Goal: Task Accomplishment & Management: Use online tool/utility

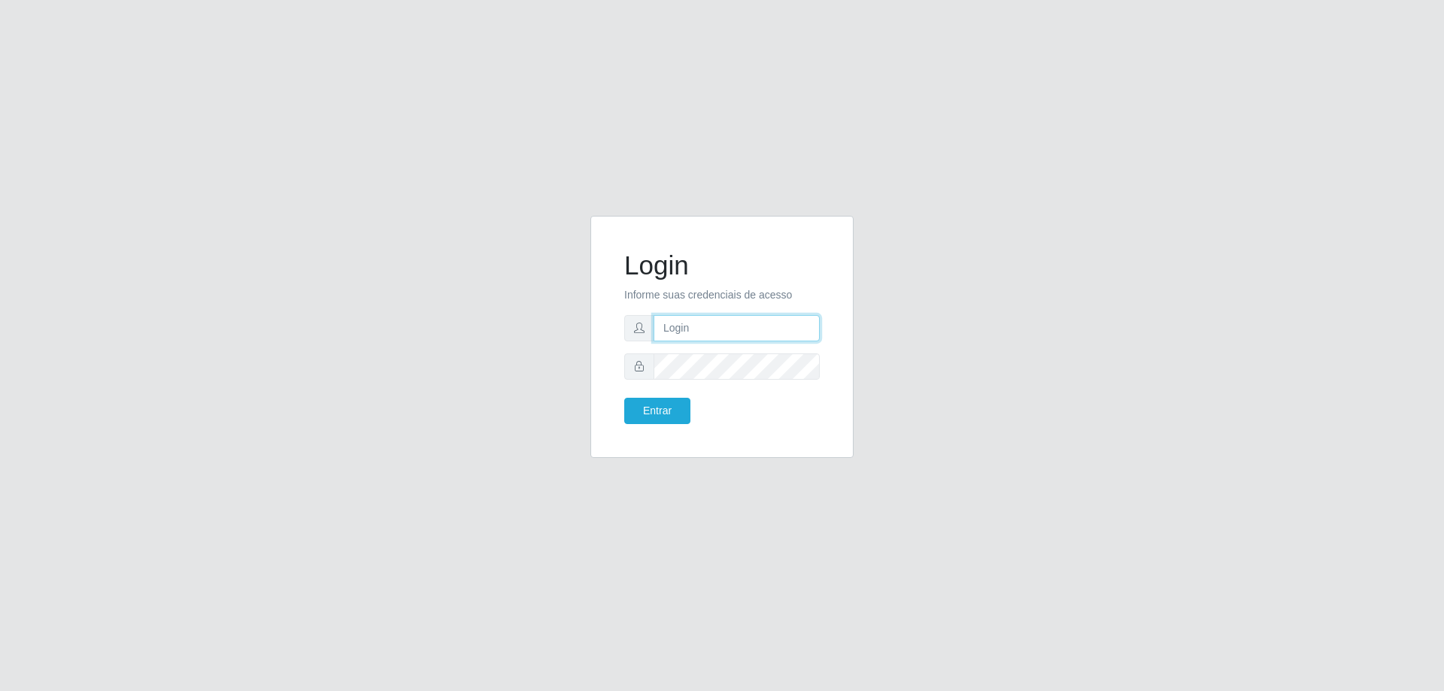
type input "[EMAIL_ADDRESS][DOMAIN_NAME]"
click at [651, 407] on button "Entrar" at bounding box center [657, 411] width 66 height 26
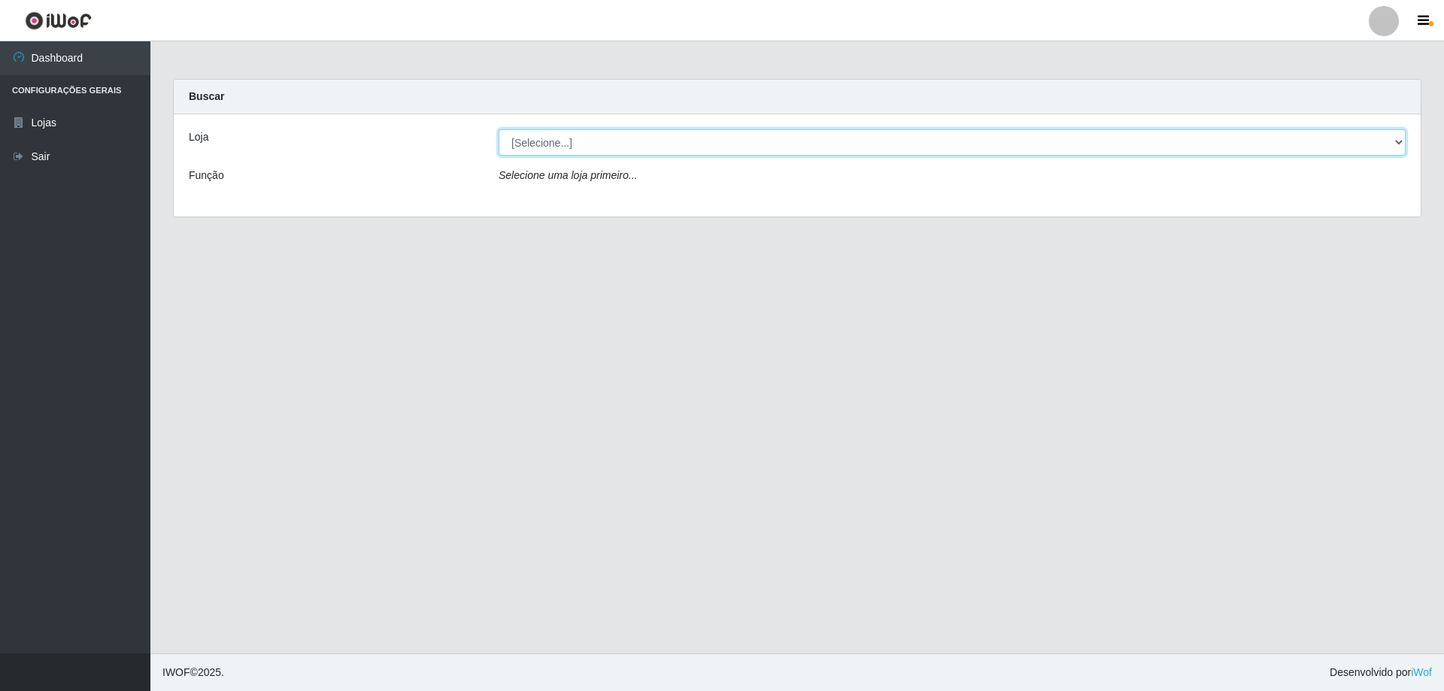
click at [675, 142] on select "[Selecione...] SuperShow Bis - [GEOGRAPHIC_DATA]" at bounding box center [952, 142] width 907 height 26
select select "59"
click at [499, 129] on select "[Selecione...] SuperShow Bis - [GEOGRAPHIC_DATA]" at bounding box center [952, 142] width 907 height 26
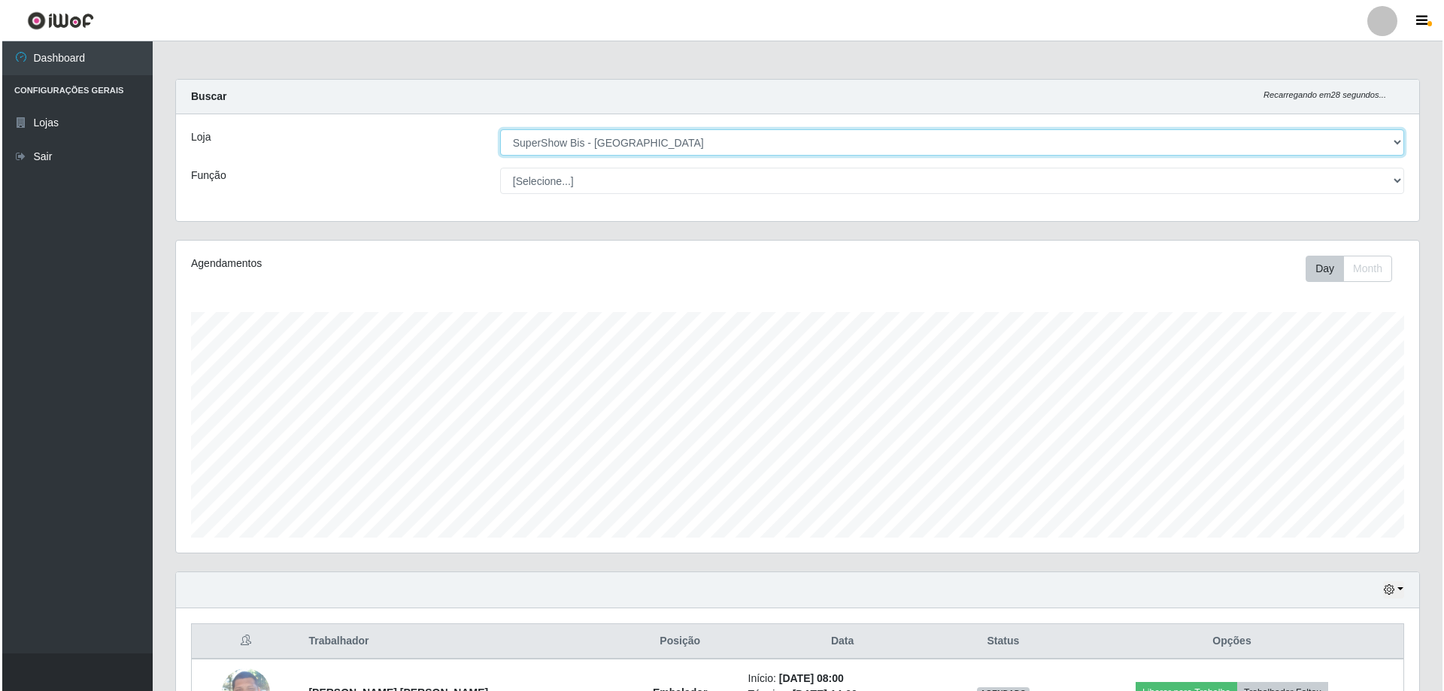
scroll to position [107, 0]
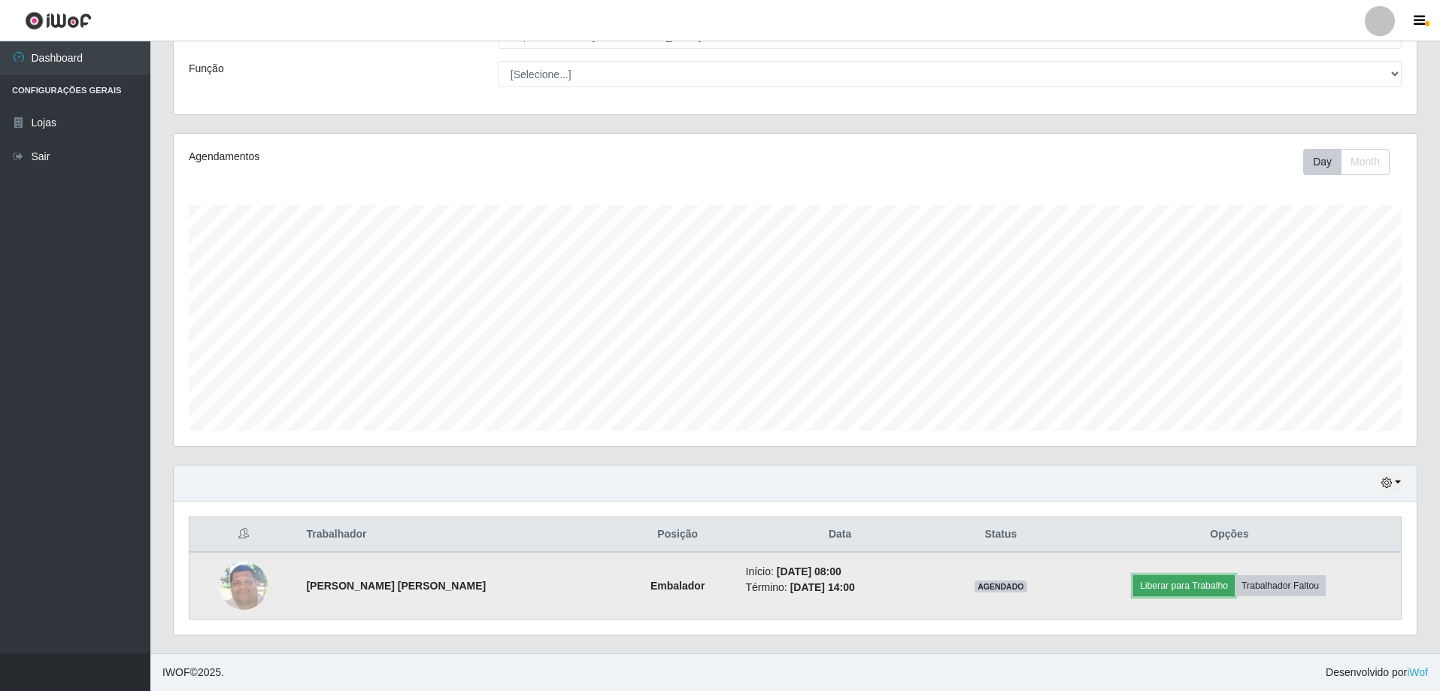
click at [1195, 584] on button "Liberar para Trabalho" at bounding box center [1184, 585] width 102 height 21
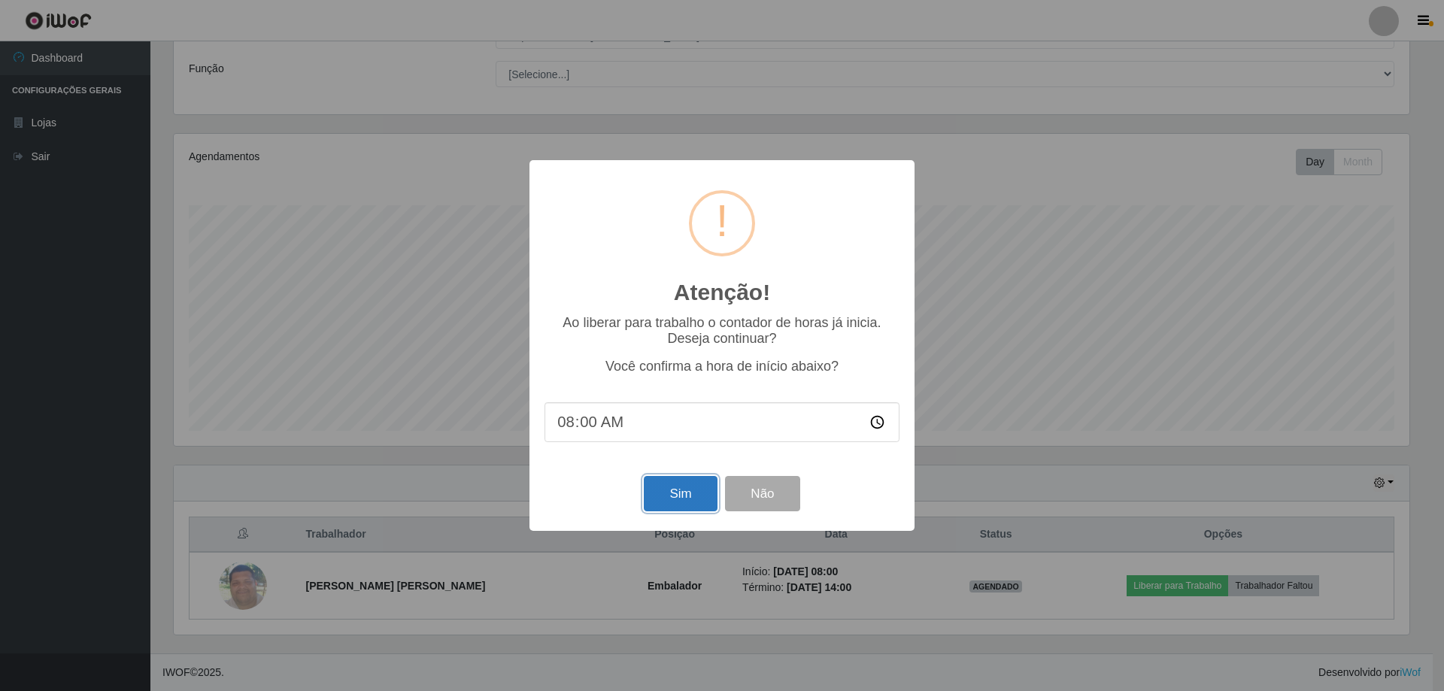
click at [683, 487] on button "Sim" at bounding box center [680, 493] width 73 height 35
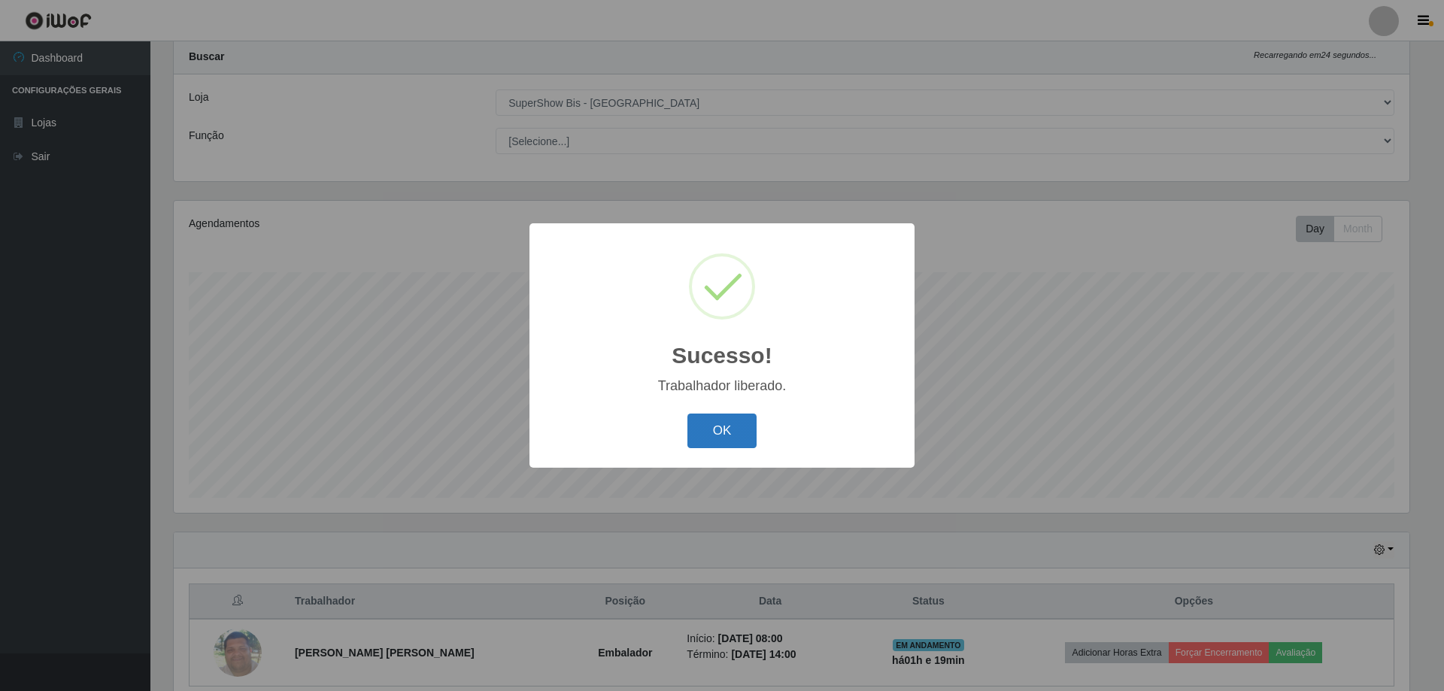
click at [714, 437] on button "OK" at bounding box center [722, 431] width 70 height 35
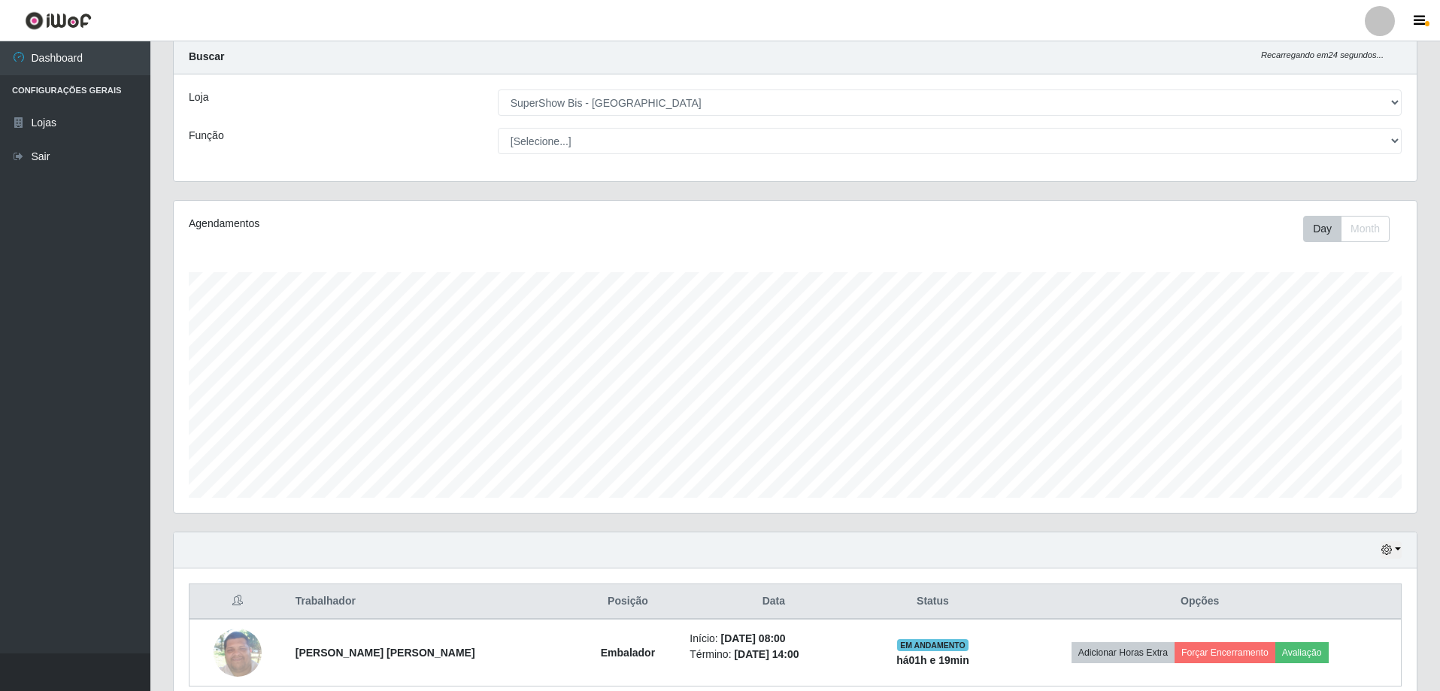
scroll to position [107, 0]
